Goal: Information Seeking & Learning: Compare options

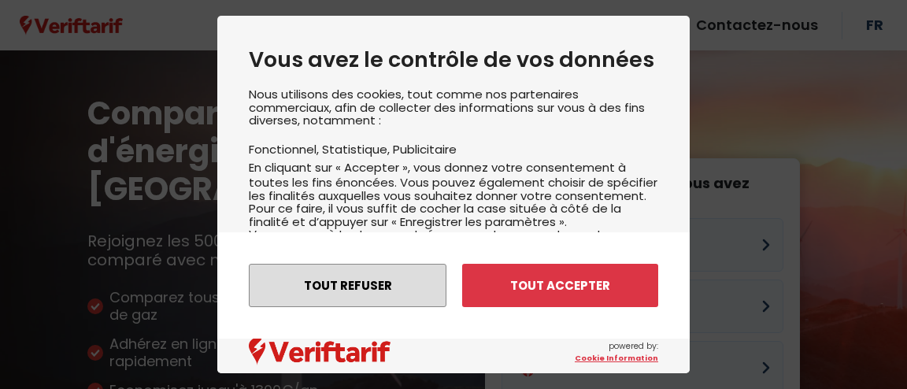
click at [379, 287] on button "Tout refuser" at bounding box center [348, 285] width 198 height 43
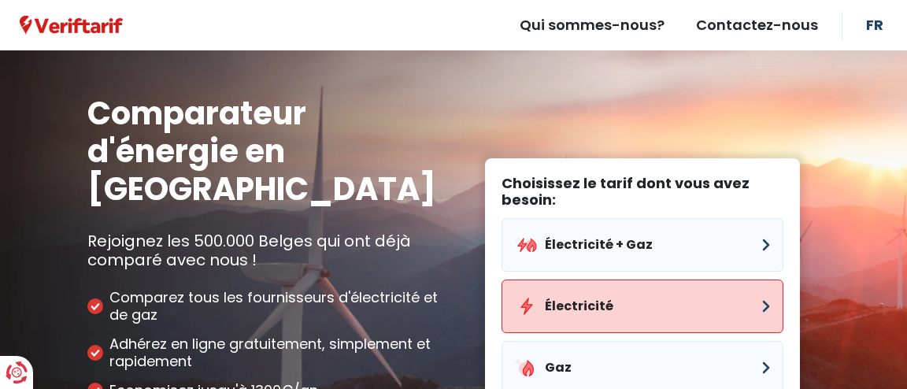
click at [589, 279] on button "Électricité" at bounding box center [642, 306] width 282 height 54
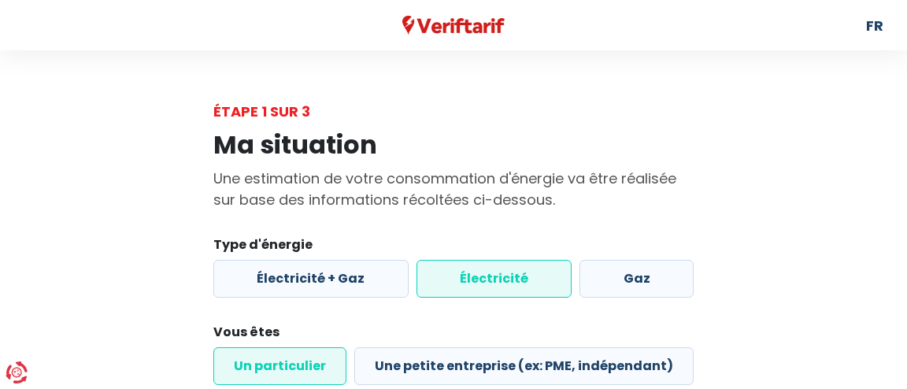
click at [502, 279] on label "Électricité" at bounding box center [494, 279] width 156 height 38
click at [502, 279] on input "Électricité" at bounding box center [494, 279] width 156 height 38
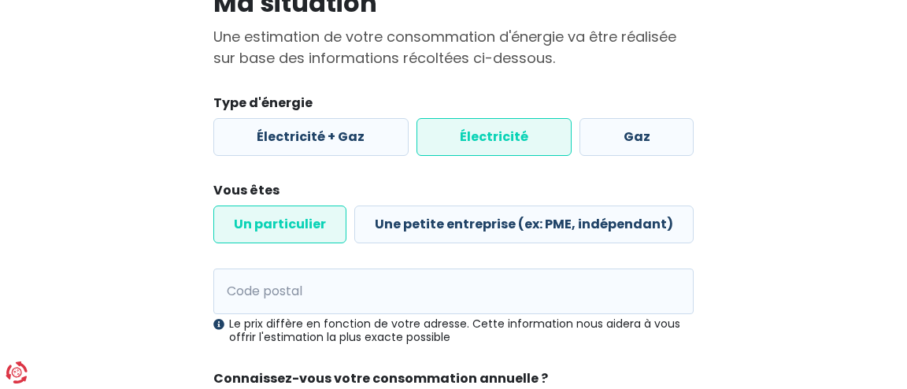
scroll to position [255, 0]
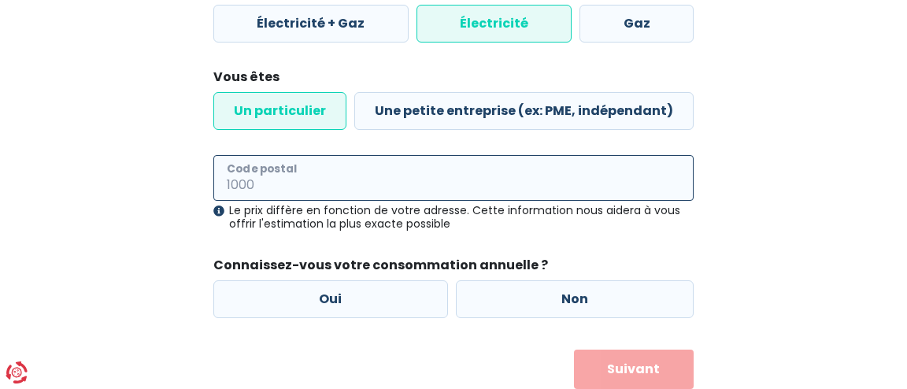
click at [341, 187] on input "Code postal" at bounding box center [453, 178] width 480 height 46
click at [356, 195] on input "6250" at bounding box center [453, 178] width 480 height 46
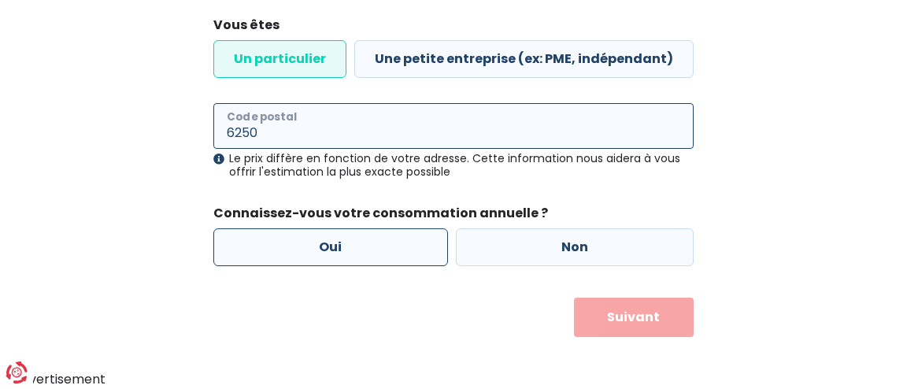
type input "6250"
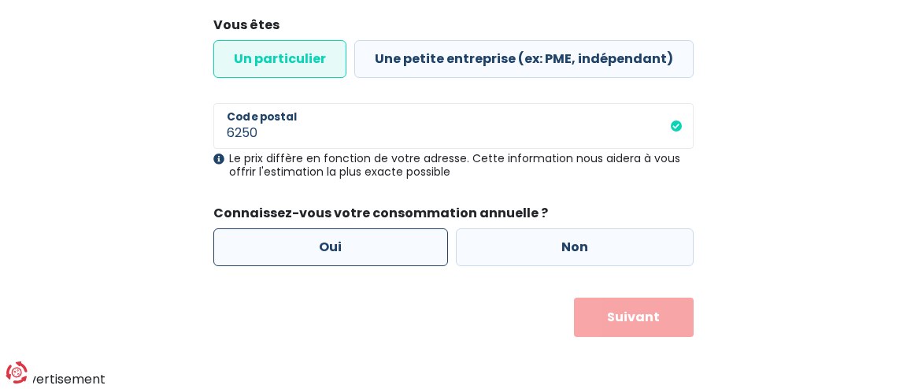
click at [384, 256] on label "Oui" at bounding box center [330, 247] width 235 height 38
click at [384, 256] on input "Oui" at bounding box center [330, 247] width 235 height 38
radio input "true"
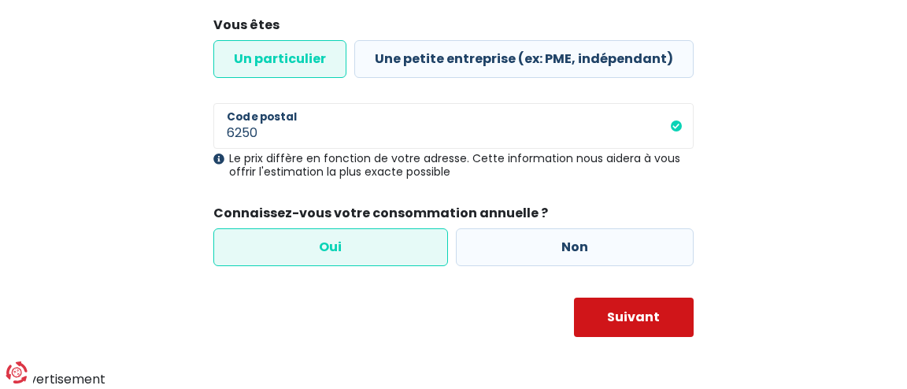
click at [662, 319] on button "Suivant" at bounding box center [634, 317] width 120 height 39
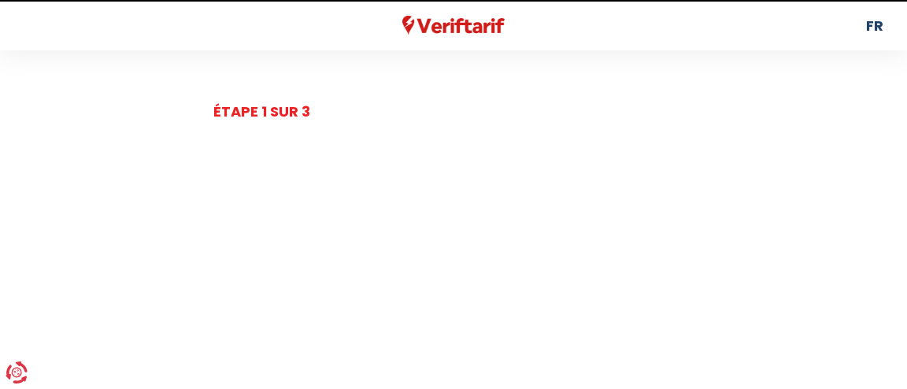
select select
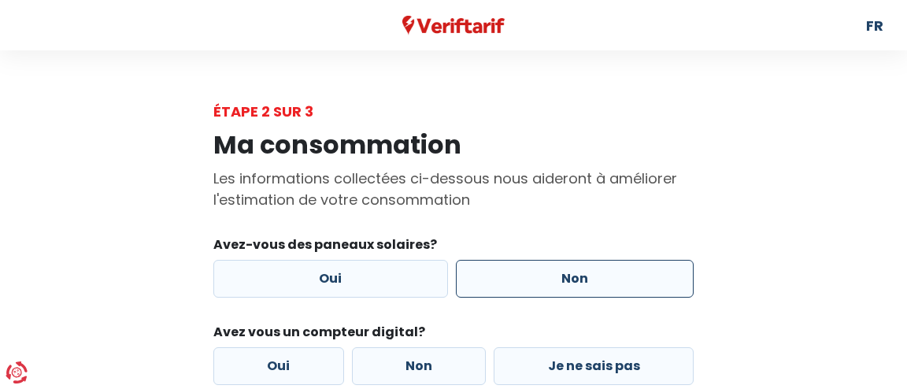
click at [550, 285] on label "Non" at bounding box center [575, 279] width 238 height 38
click at [550, 285] on input "Non" at bounding box center [575, 279] width 238 height 38
radio input "true"
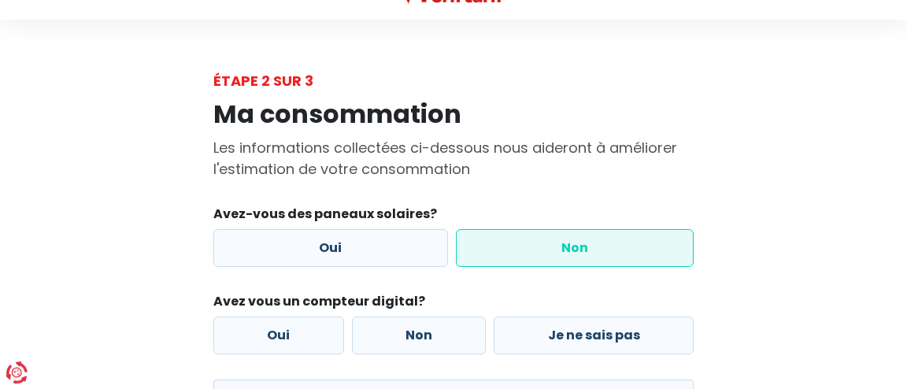
scroll to position [113, 0]
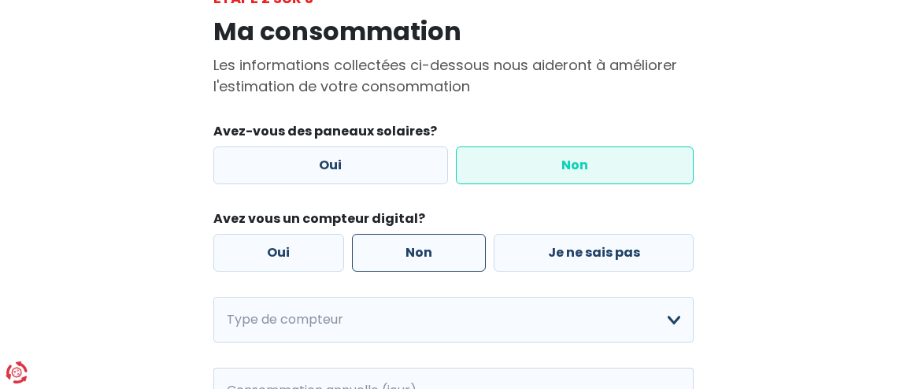
click at [434, 263] on label "Non" at bounding box center [419, 253] width 135 height 38
click at [434, 263] on input "Non" at bounding box center [419, 253] width 135 height 38
radio input "true"
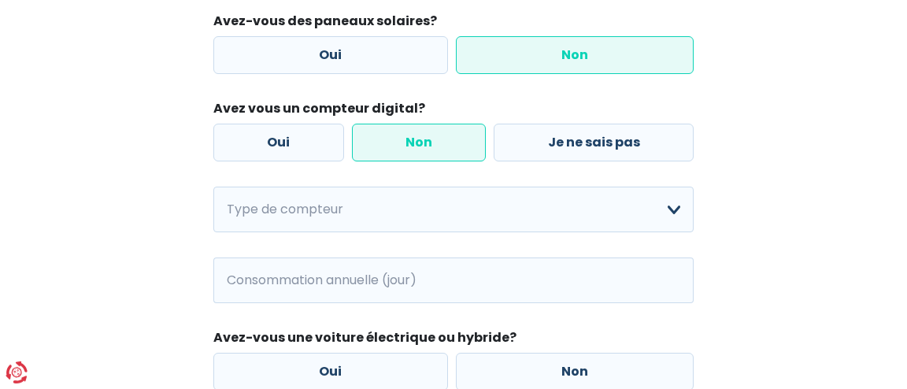
scroll to position [227, 0]
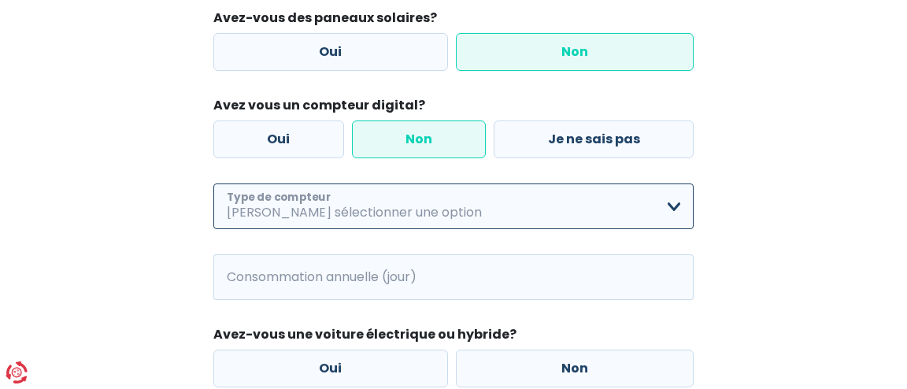
click at [213, 183] on select "Mono-horaire Bi-horaire Mono-horaire + exclusif nuit Bi-horaire + exclusif nuit…" at bounding box center [453, 206] width 480 height 46
select select "day_night_bi_hourly"
click option "Bi-horaire" at bounding box center [0, 0] width 0 height 0
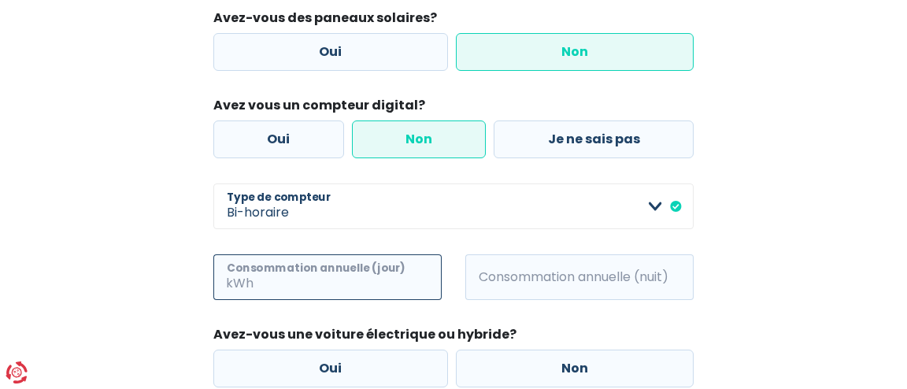
click at [327, 280] on input "Consommation annuelle (jour)" at bounding box center [349, 277] width 185 height 46
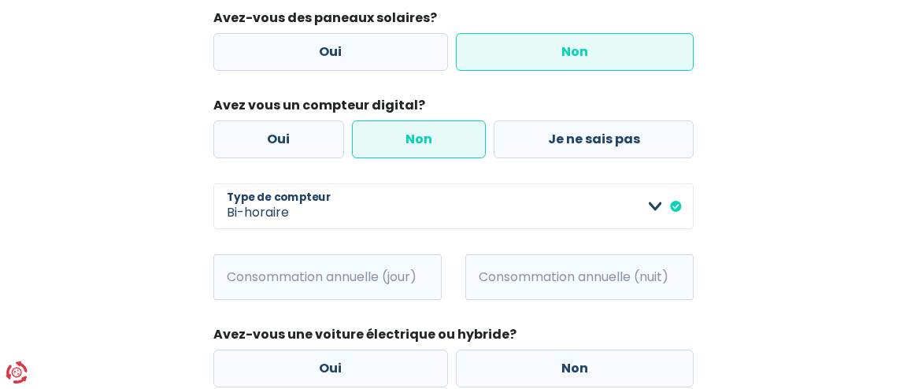
click at [243, 290] on span "kWh" at bounding box center [234, 277] width 43 height 46
click at [246, 287] on span "kWh" at bounding box center [234, 277] width 43 height 46
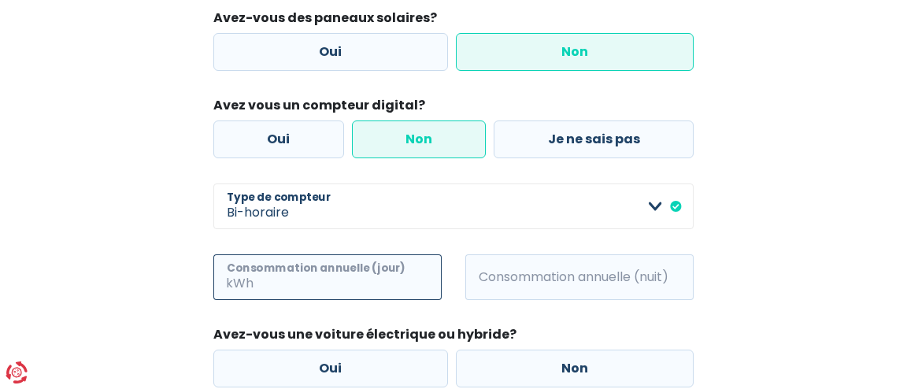
click at [320, 279] on input "Consommation annuelle (jour)" at bounding box center [349, 277] width 185 height 46
type input "550"
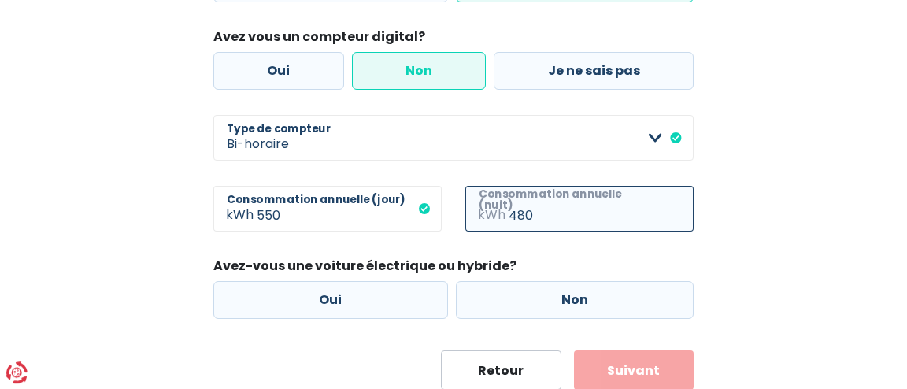
scroll to position [340, 0]
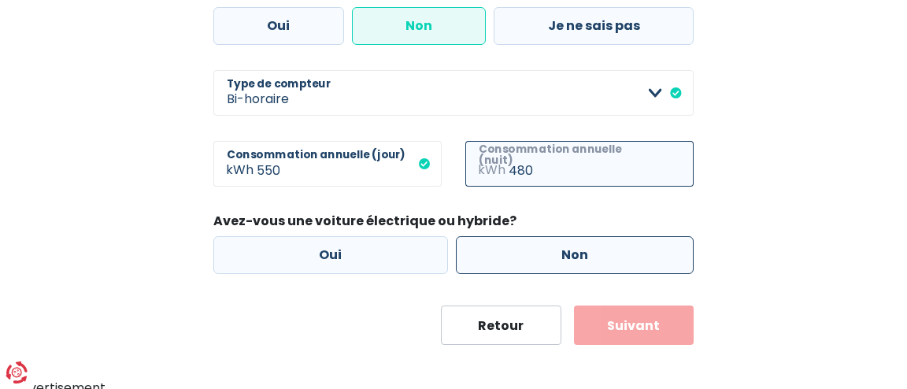
type input "480"
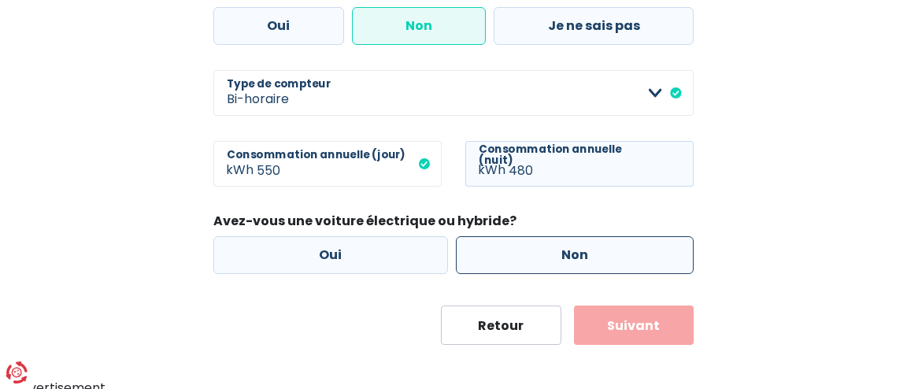
click at [575, 265] on label "Non" at bounding box center [575, 255] width 238 height 38
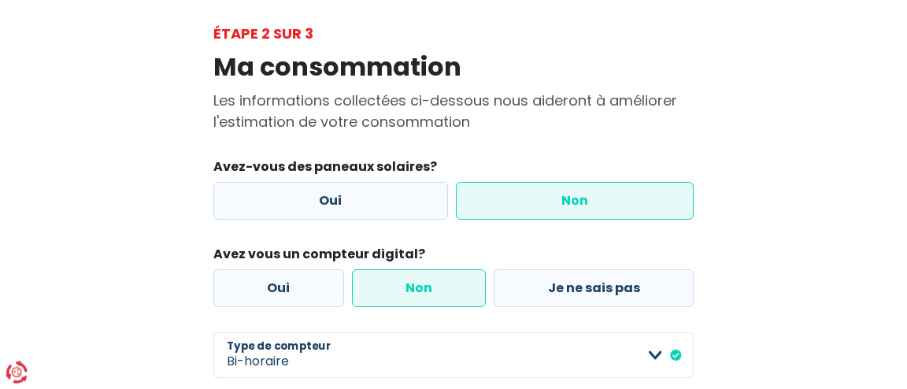
scroll to position [57, 0]
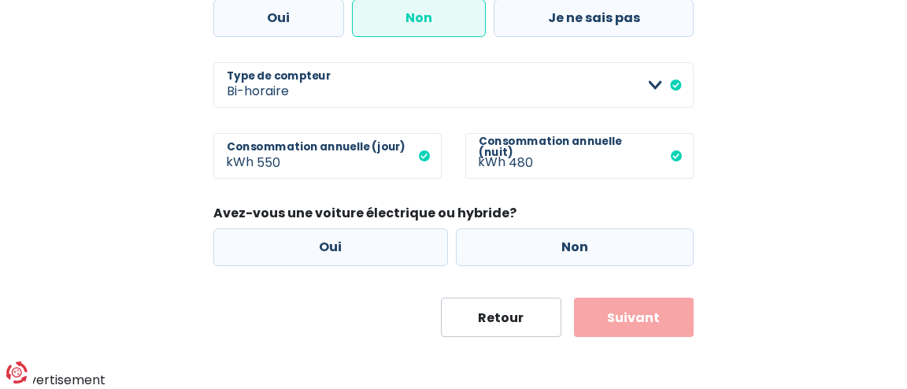
click at [630, 326] on button "Suivant" at bounding box center [634, 317] width 120 height 39
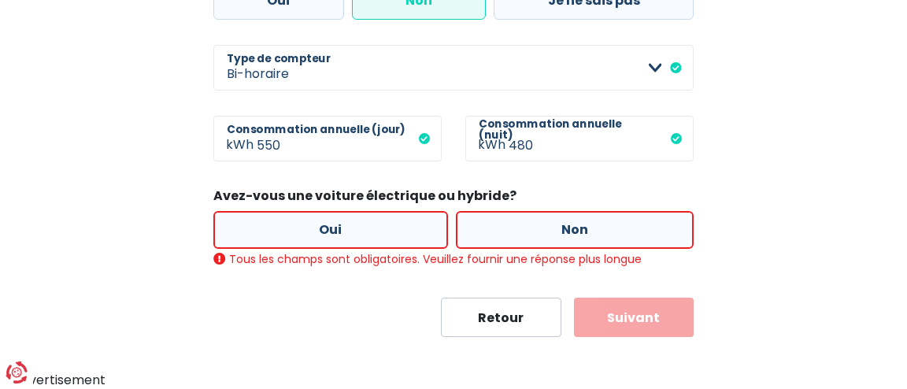
click at [592, 230] on label "Non" at bounding box center [575, 230] width 238 height 38
click at [592, 230] on input "Non" at bounding box center [575, 230] width 238 height 38
radio input "true"
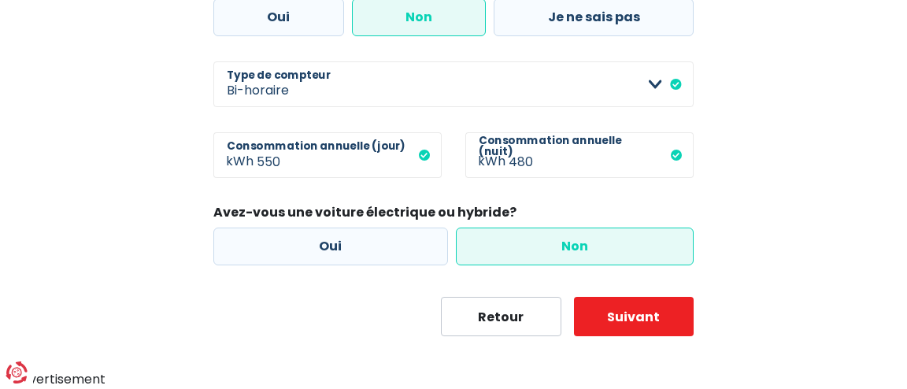
scroll to position [348, 0]
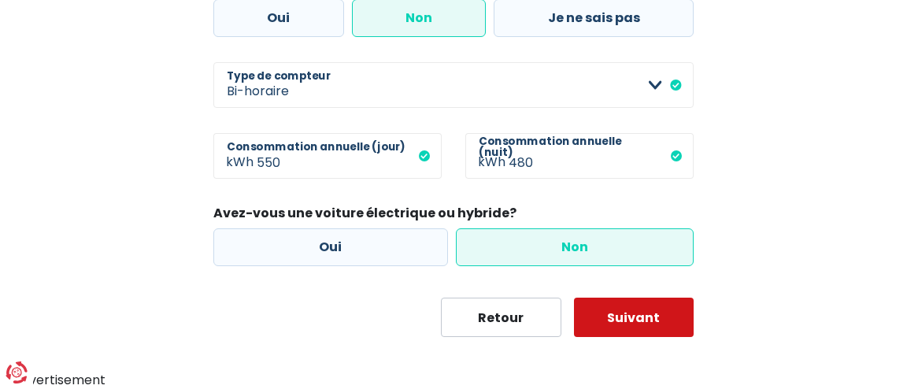
click at [624, 320] on button "Suivant" at bounding box center [634, 317] width 120 height 39
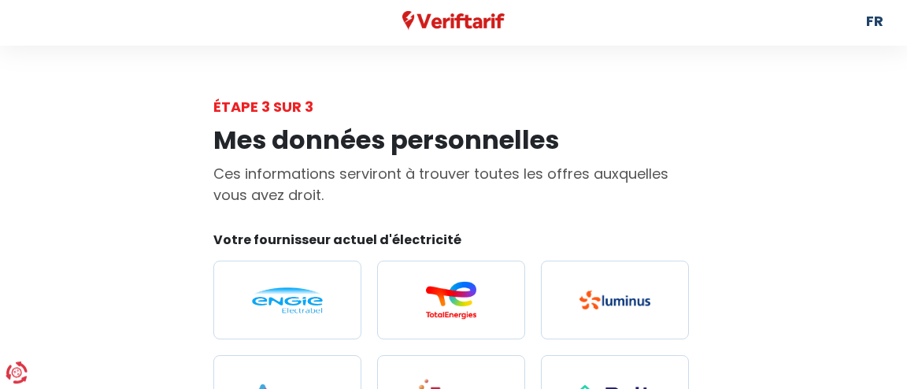
scroll to position [85, 0]
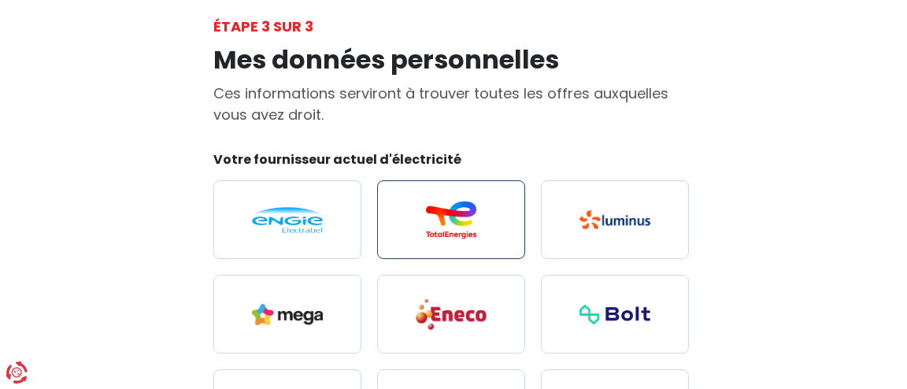
click at [486, 247] on label at bounding box center [451, 219] width 148 height 79
click at [486, 247] on input "radio" at bounding box center [451, 219] width 148 height 79
radio input "true"
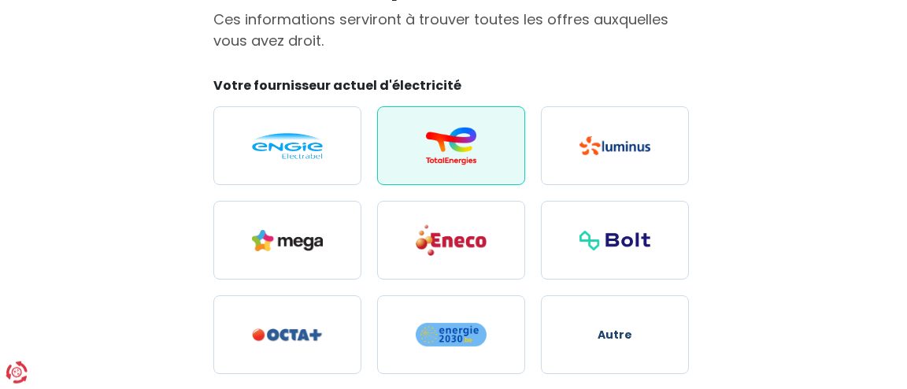
scroll to position [124, 0]
